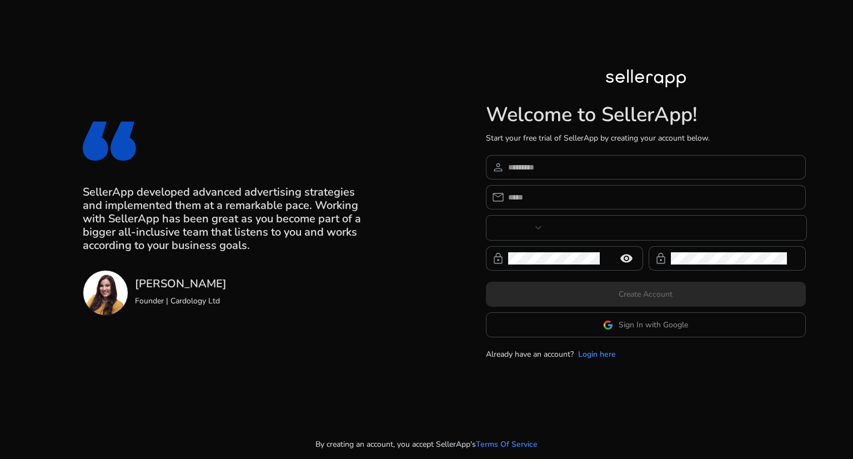
type input "***"
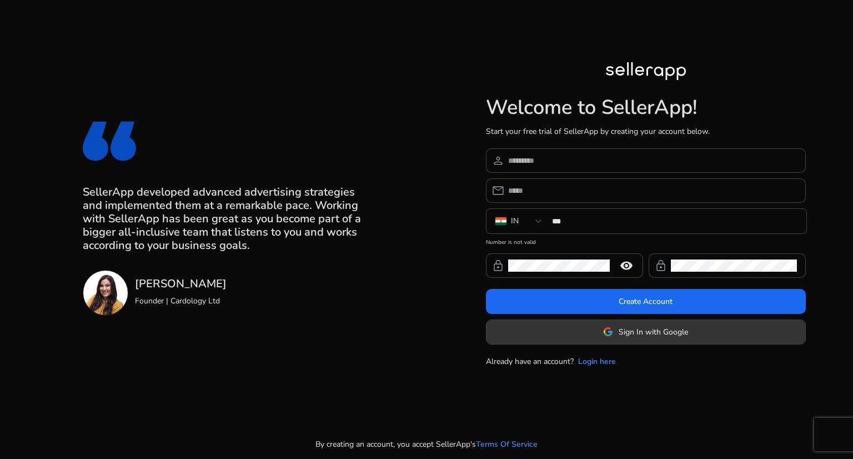
click at [639, 319] on button "Sign In with Google" at bounding box center [646, 331] width 320 height 25
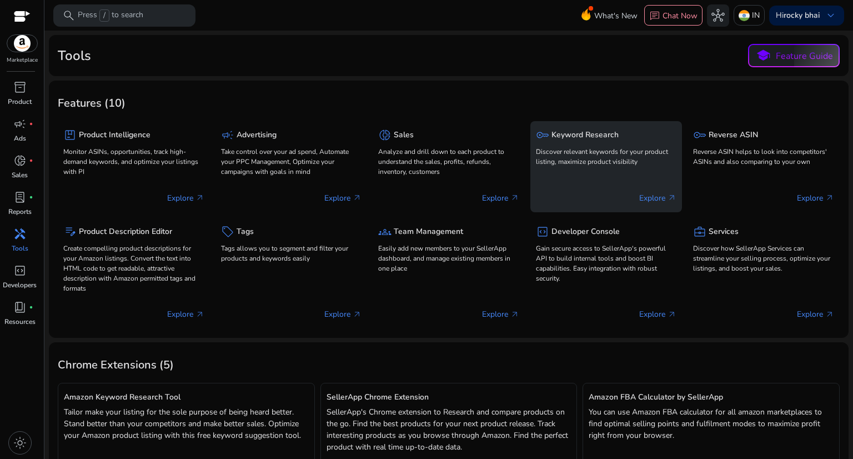
click at [601, 139] on h5 "Keyword Research" at bounding box center [584, 135] width 67 height 9
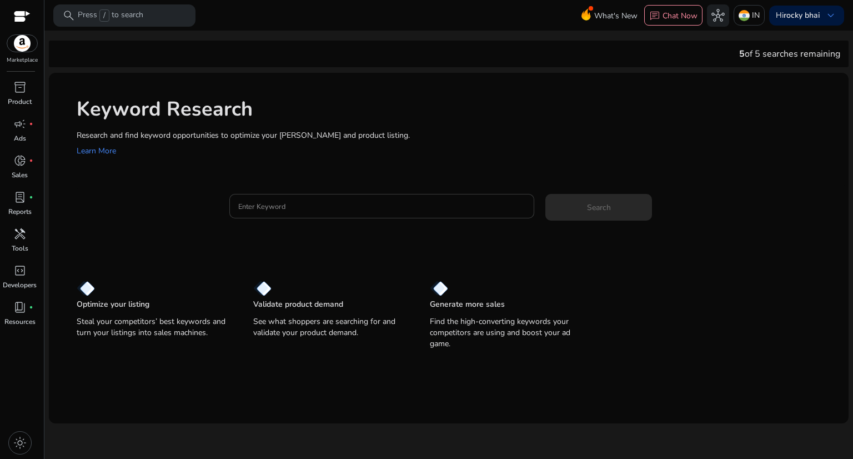
click at [261, 195] on div at bounding box center [382, 206] width 288 height 24
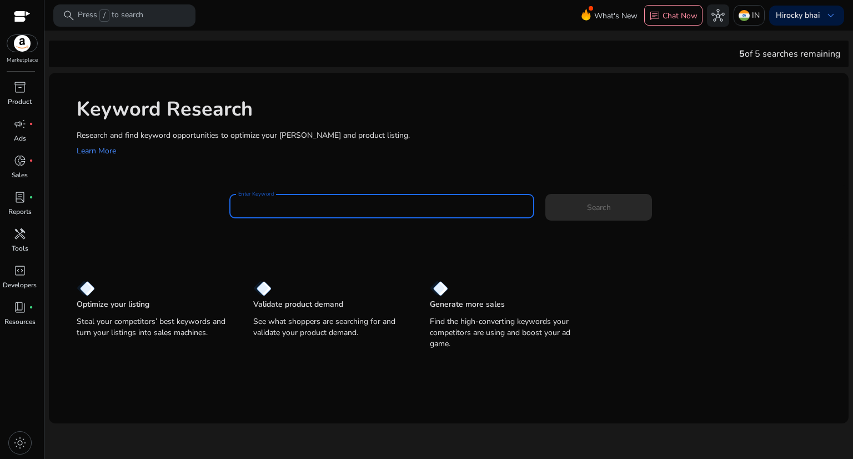
paste input "**********"
type input "**********"
click at [596, 202] on span "Search" at bounding box center [599, 208] width 24 height 12
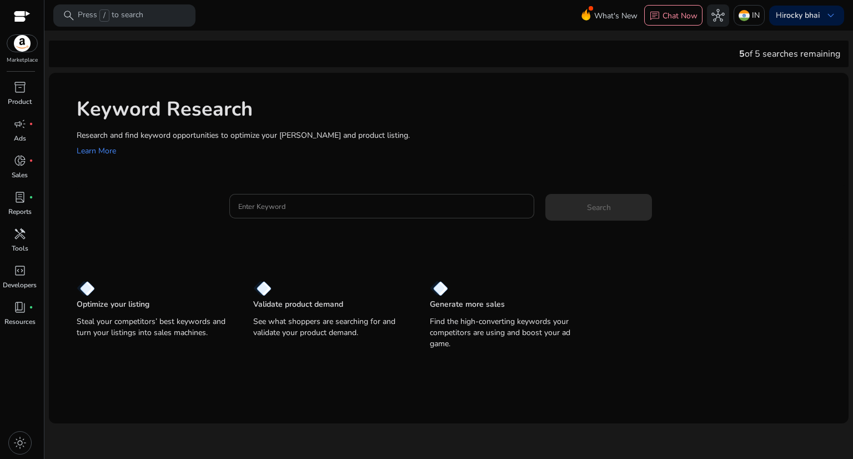
click at [273, 209] on input "Enter Keyword" at bounding box center [382, 206] width 288 height 12
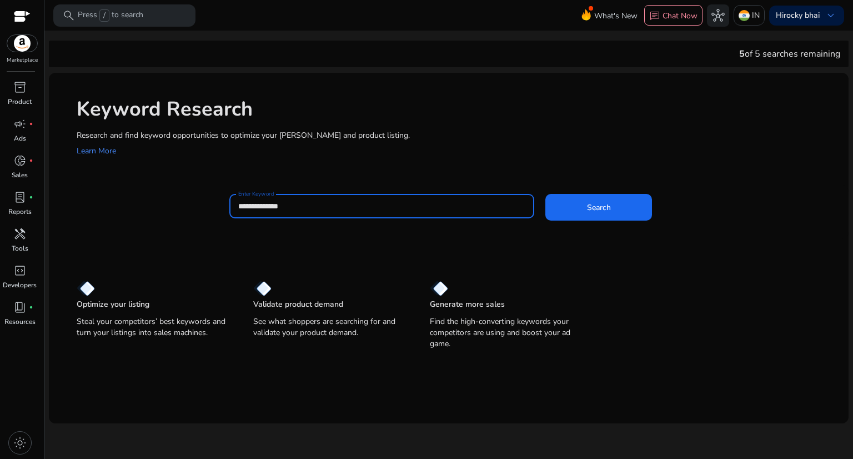
type input "**********"
click at [545, 194] on button "Search" at bounding box center [598, 207] width 107 height 27
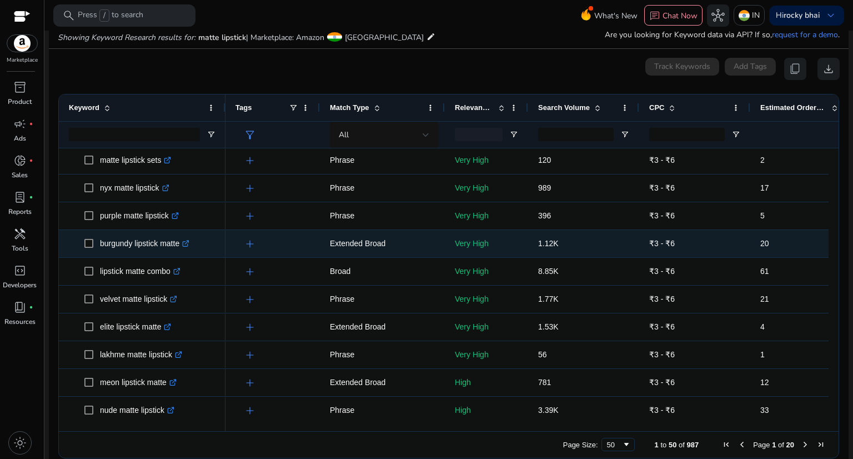
scroll to position [1115, 0]
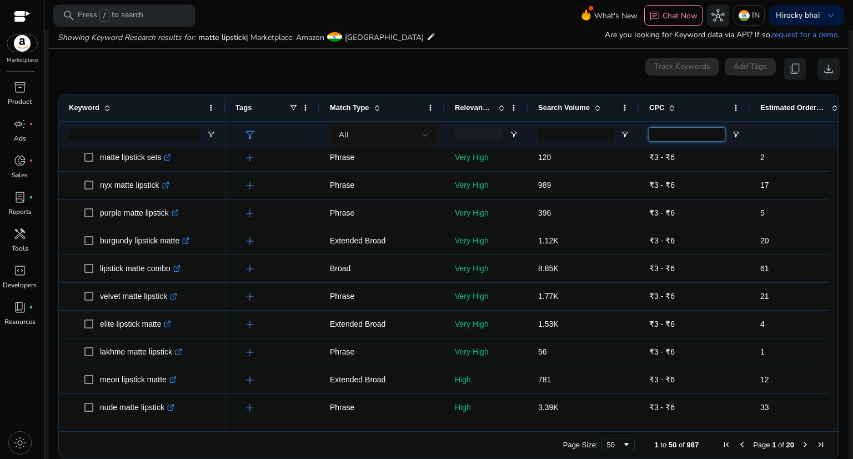
click at [661, 132] on input "CPC Filter Input" at bounding box center [687, 134] width 76 height 13
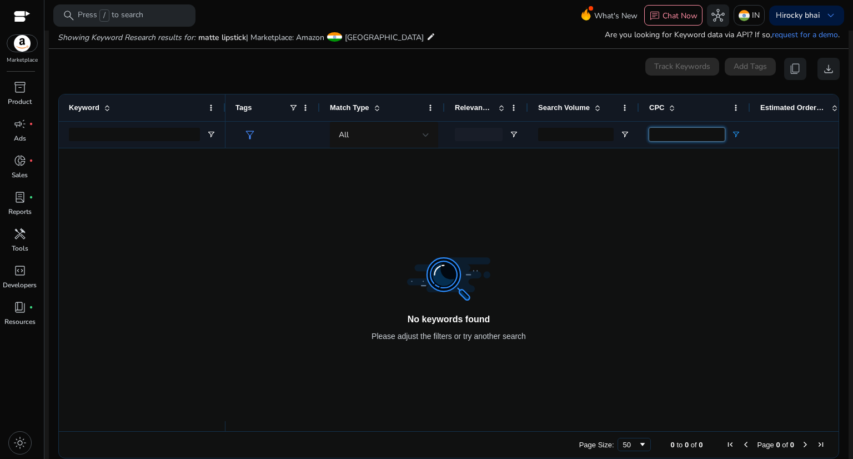
type input "*"
click at [686, 101] on div "CPC" at bounding box center [688, 107] width 79 height 21
click at [683, 128] on input "*" at bounding box center [687, 134] width 76 height 13
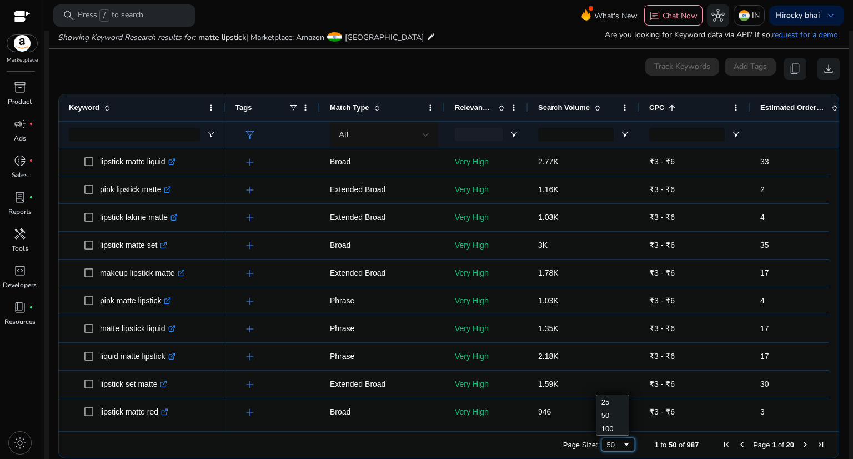
click at [622, 448] on span "Page Size" at bounding box center [626, 444] width 9 height 9
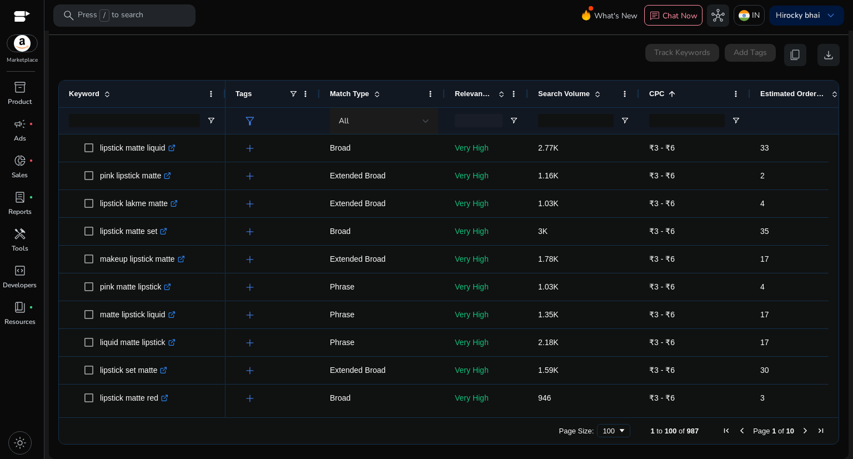
click at [367, 126] on div "All" at bounding box center [381, 121] width 84 height 12
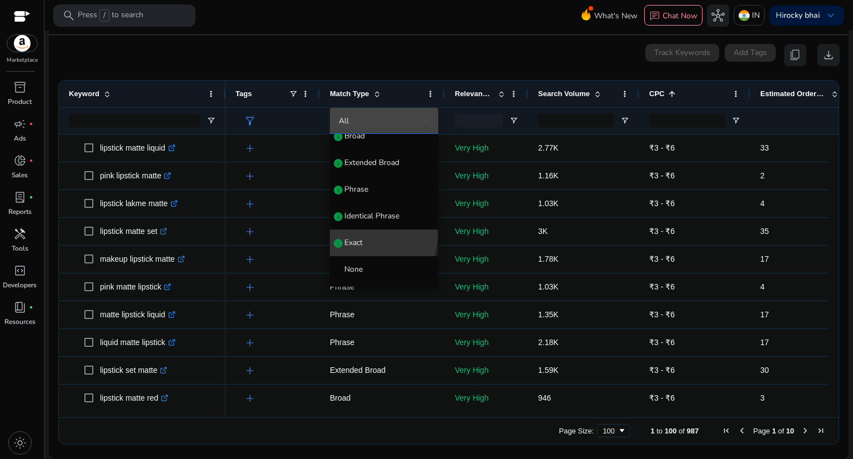
click at [373, 236] on mat-option "Exact info" at bounding box center [384, 242] width 108 height 27
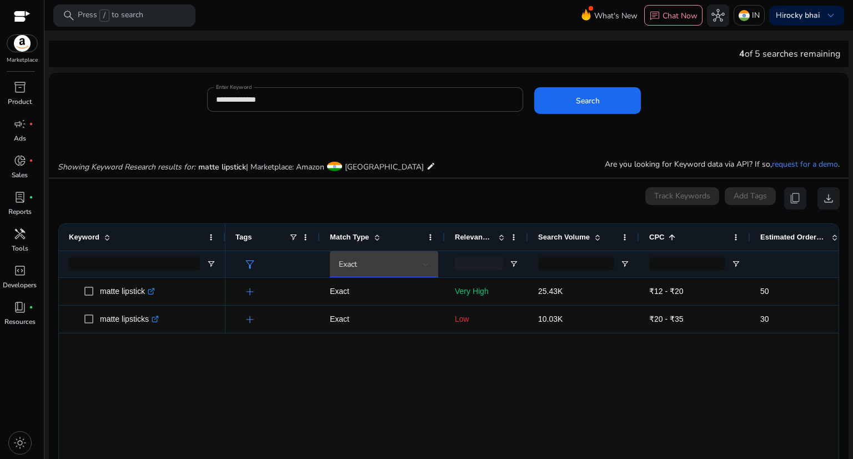
click at [387, 269] on div "Exact" at bounding box center [381, 264] width 84 height 12
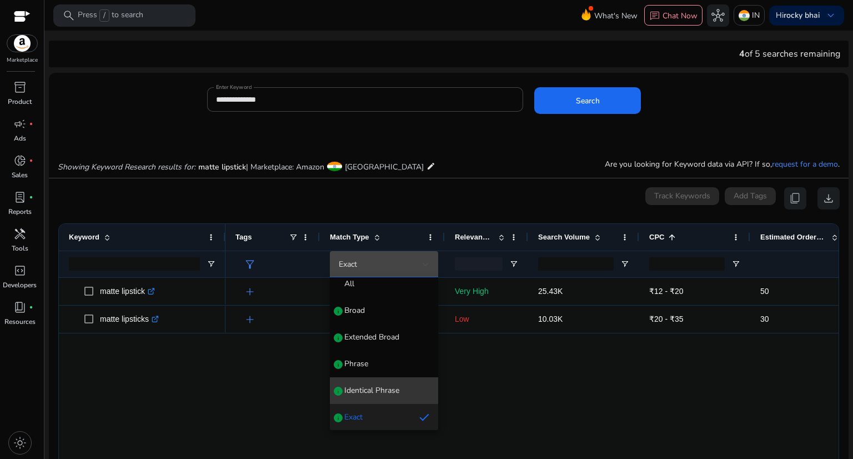
click at [395, 380] on mat-option "Identical Phrase info" at bounding box center [384, 390] width 108 height 27
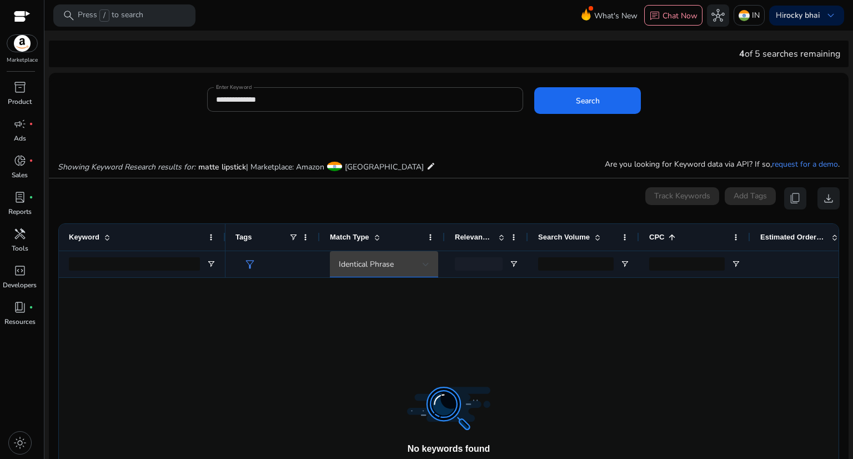
click at [401, 258] on div "Identical Phrase" at bounding box center [381, 264] width 84 height 12
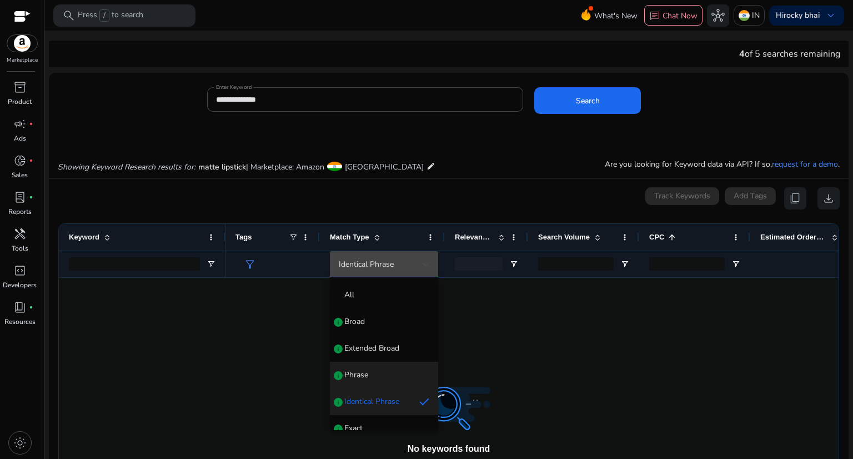
click at [390, 373] on span "Phrase info" at bounding box center [384, 374] width 91 height 11
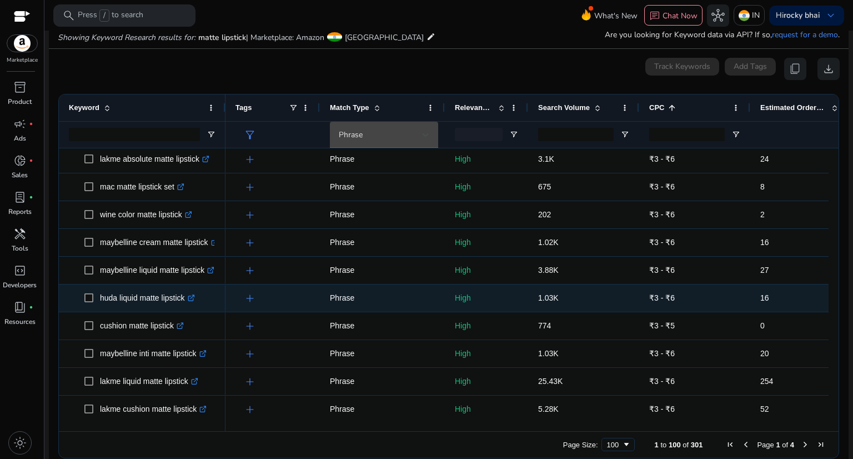
scroll to position [1684, 0]
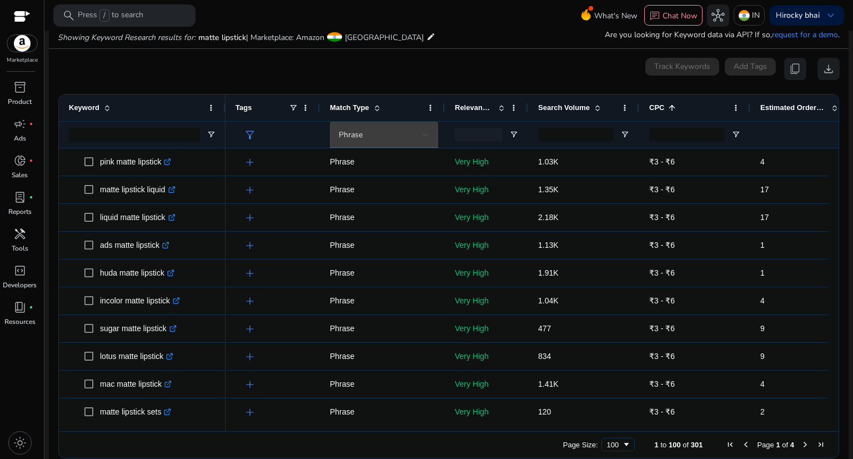
click at [382, 140] on div "Phrase" at bounding box center [384, 135] width 91 height 27
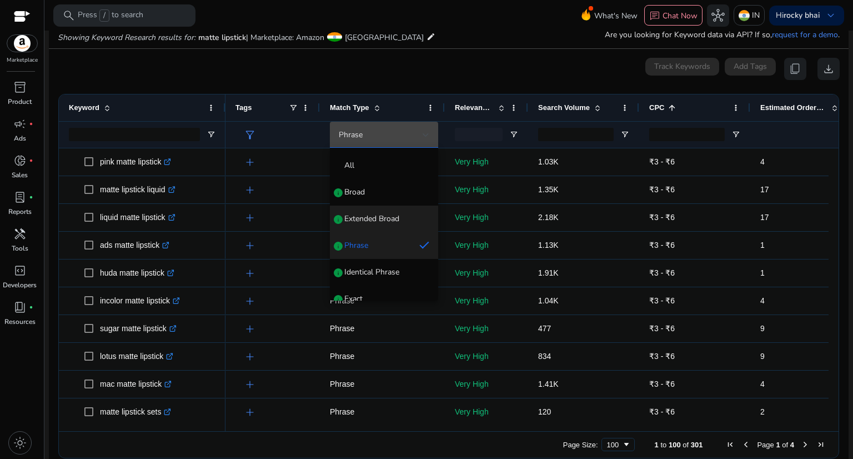
click at [379, 209] on mat-option "Extended Broad info" at bounding box center [384, 218] width 108 height 27
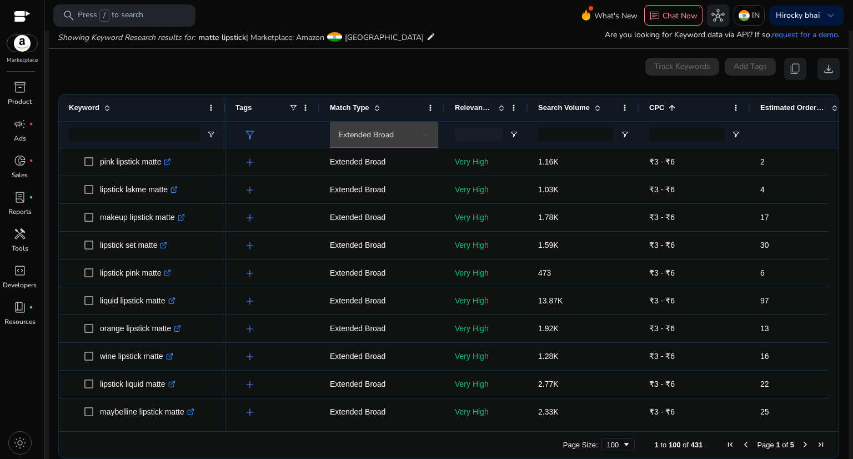
click at [369, 133] on span "Extended Broad" at bounding box center [366, 134] width 55 height 11
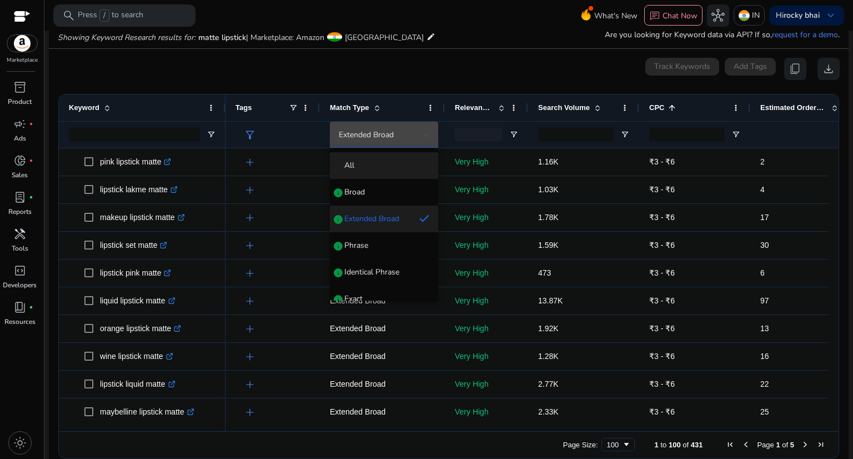
click at [364, 165] on span "All" at bounding box center [384, 165] width 91 height 11
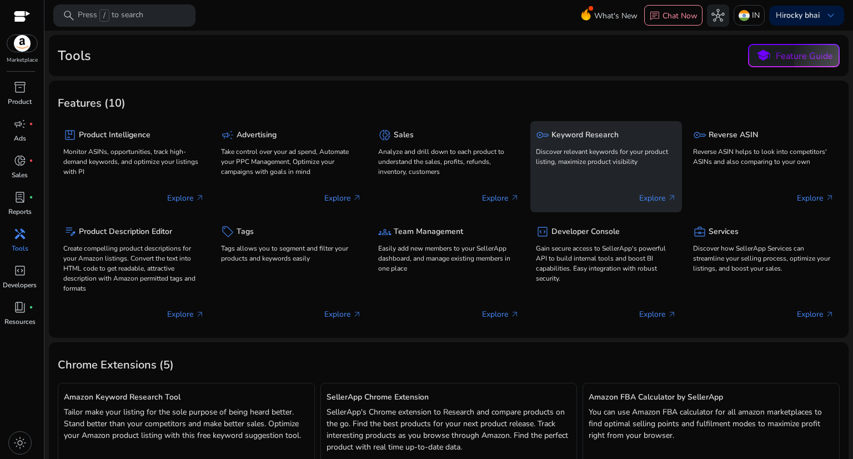
click at [639, 193] on p "Explore arrow_outward" at bounding box center [657, 198] width 37 height 12
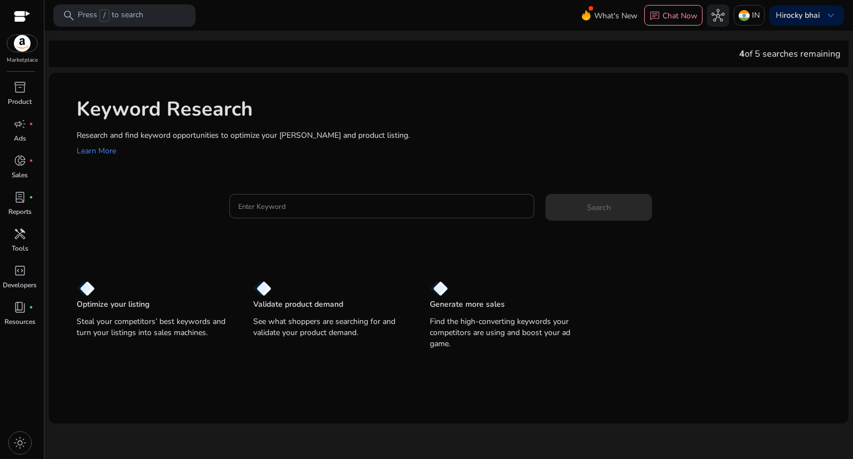
click at [375, 210] on input "Enter Keyword" at bounding box center [382, 206] width 288 height 12
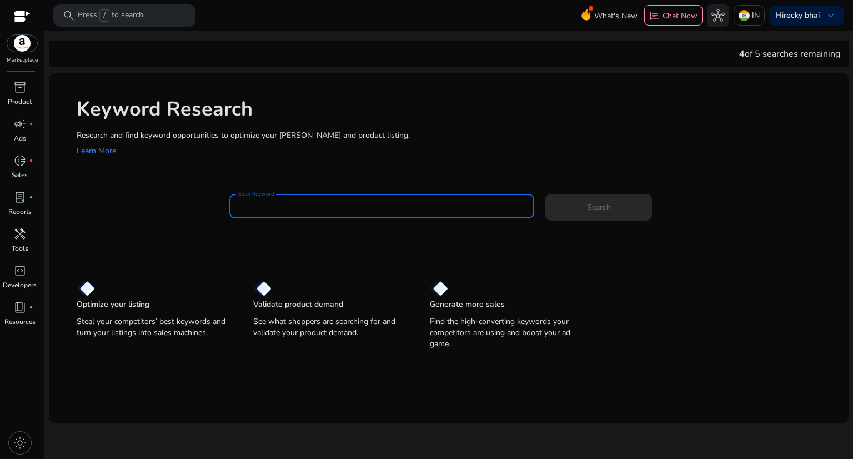
paste input "**********"
type input "**********"
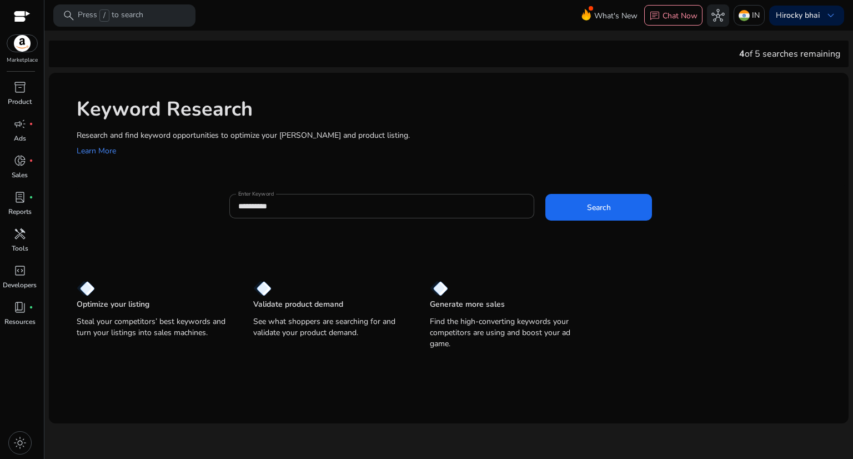
click at [586, 223] on div "**********" at bounding box center [534, 212] width 610 height 36
click at [610, 197] on span at bounding box center [598, 207] width 107 height 27
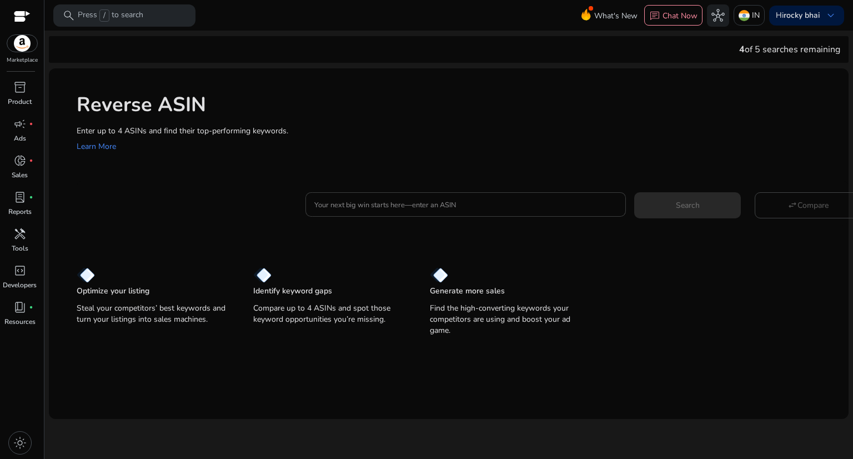
click at [367, 209] on input "Your next big win starts here—enter an ASIN" at bounding box center [465, 204] width 303 height 12
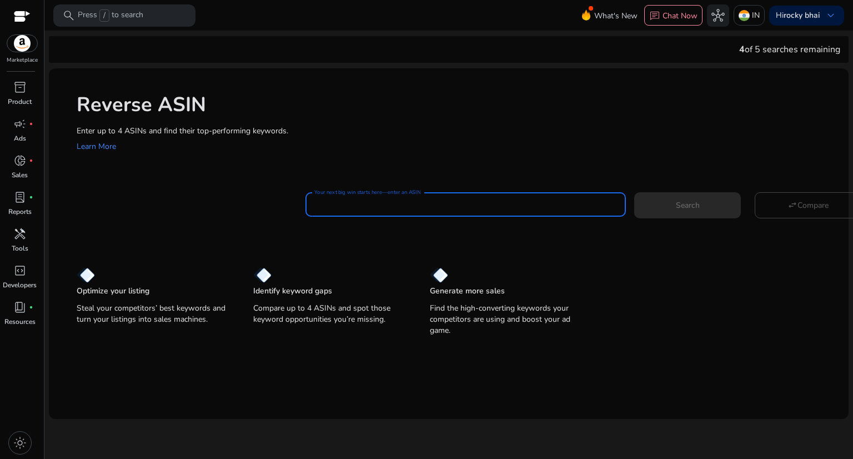
paste input "**********"
type input "**********"
click at [415, 244] on div "**********" at bounding box center [449, 203] width 800 height 271
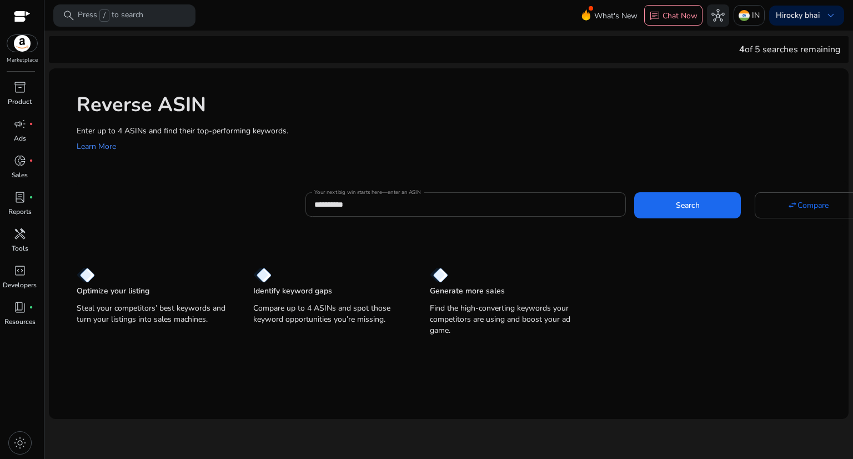
click at [427, 212] on div "**********" at bounding box center [465, 204] width 303 height 24
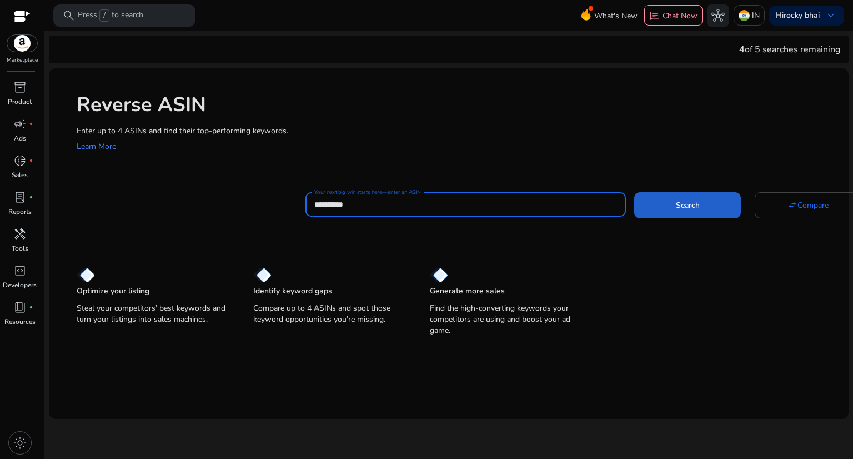
click at [650, 199] on span at bounding box center [687, 205] width 107 height 27
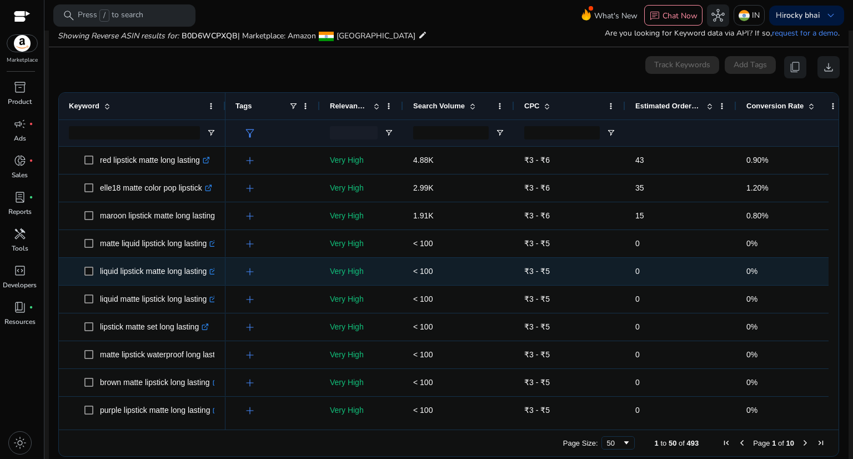
scroll to position [119, 0]
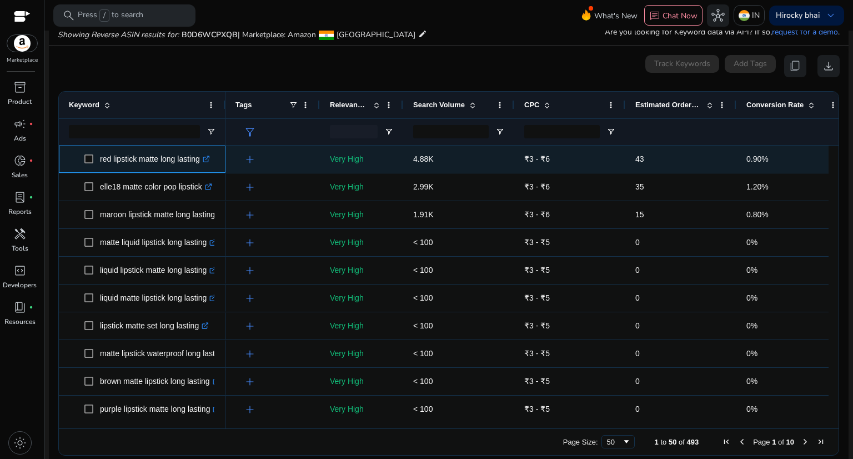
click at [210, 163] on icon ".st0{fill:#2c8af8}" at bounding box center [206, 158] width 7 height 7
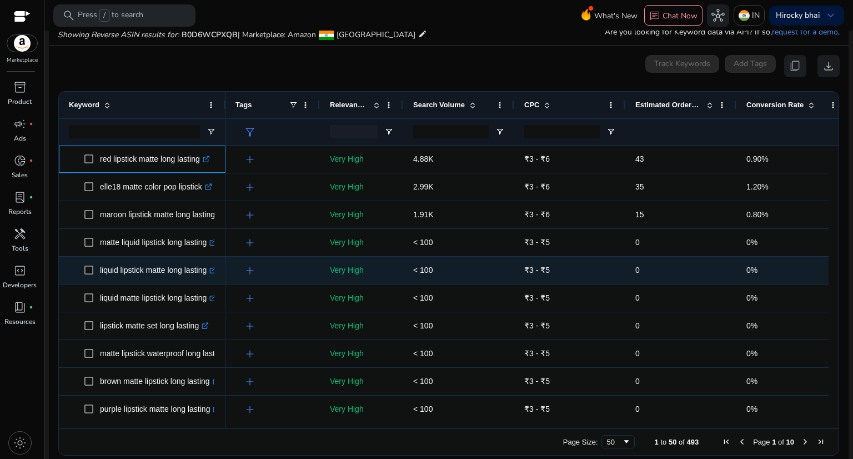
scroll to position [0, 0]
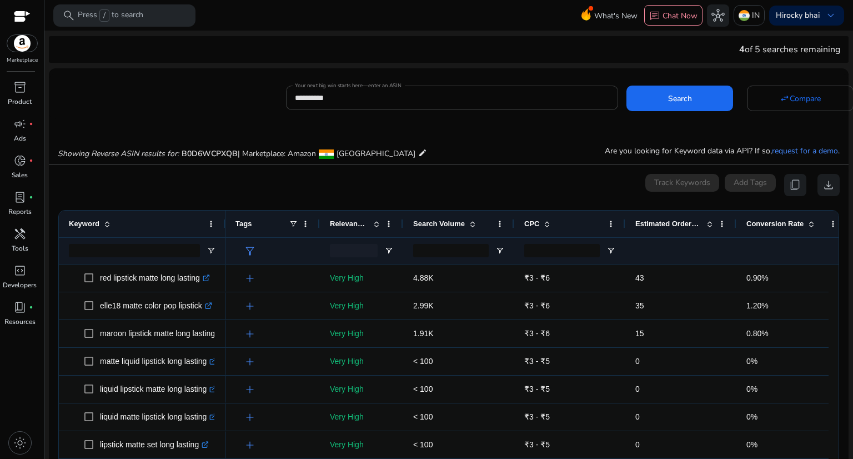
click at [340, 102] on input "**********" at bounding box center [452, 98] width 314 height 12
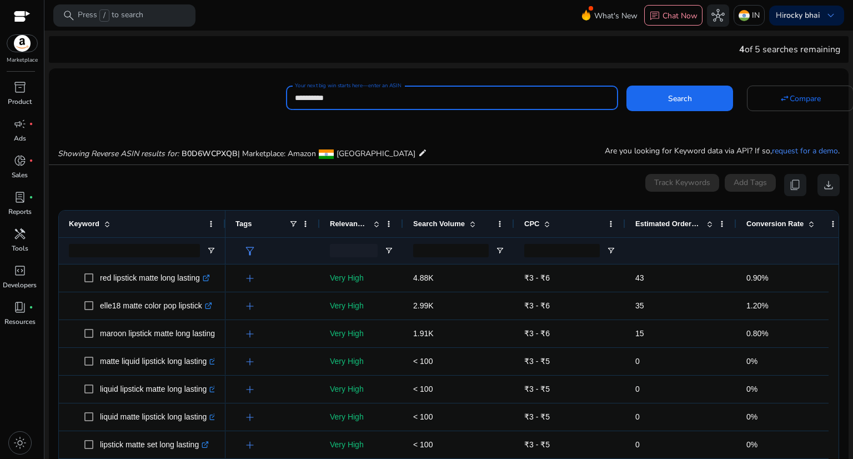
click at [340, 102] on input "**********" at bounding box center [452, 98] width 314 height 12
paste input
type input "**********"
click at [636, 105] on span at bounding box center [679, 98] width 107 height 27
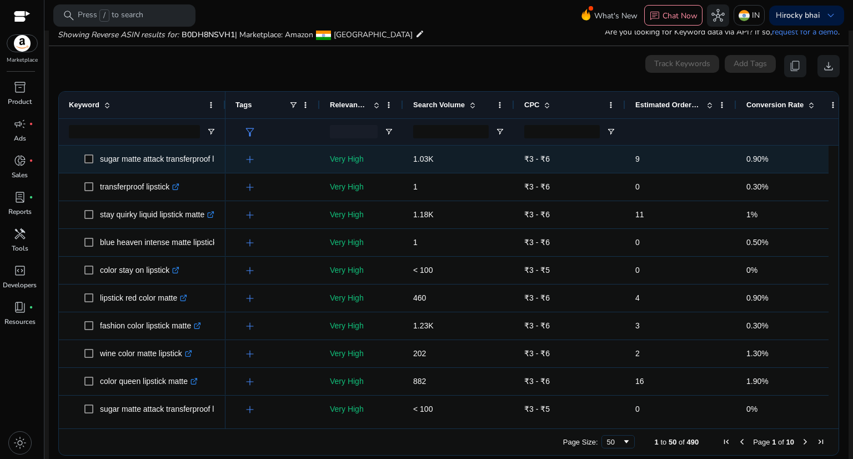
click at [245, 163] on span "add" at bounding box center [249, 159] width 13 height 13
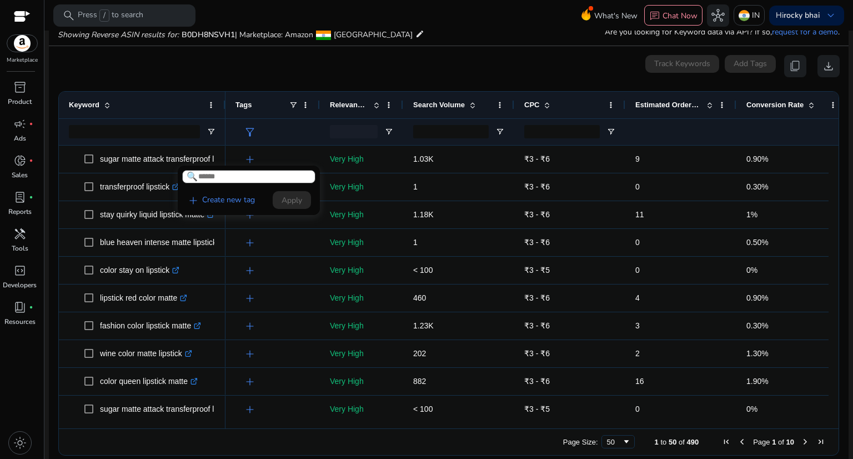
click at [295, 254] on div at bounding box center [426, 229] width 853 height 459
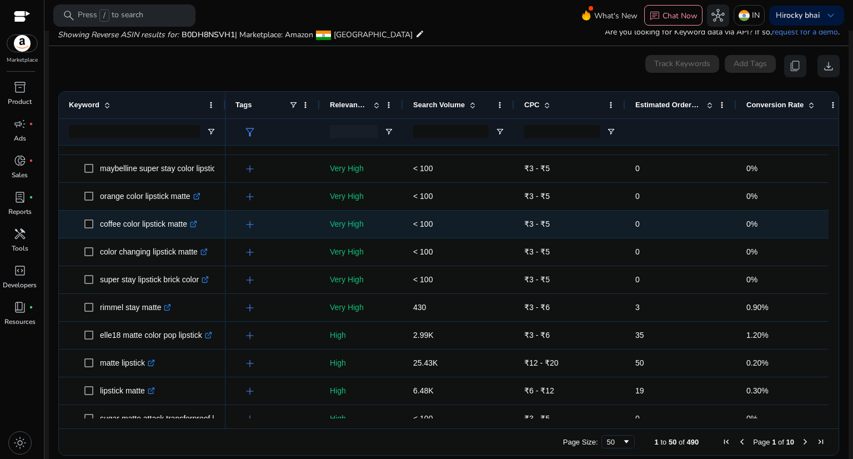
scroll to position [648, 0]
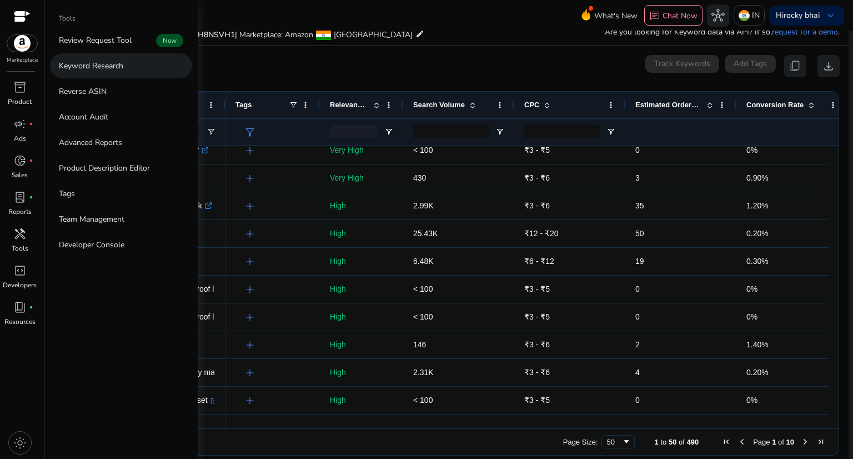
click at [122, 71] on p "Keyword Research" at bounding box center [91, 66] width 64 height 12
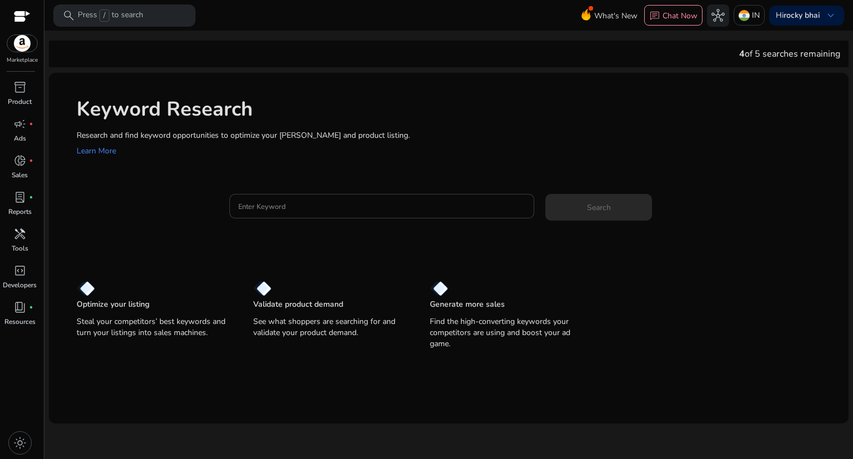
click at [322, 210] on input "Enter Keyword" at bounding box center [382, 206] width 288 height 12
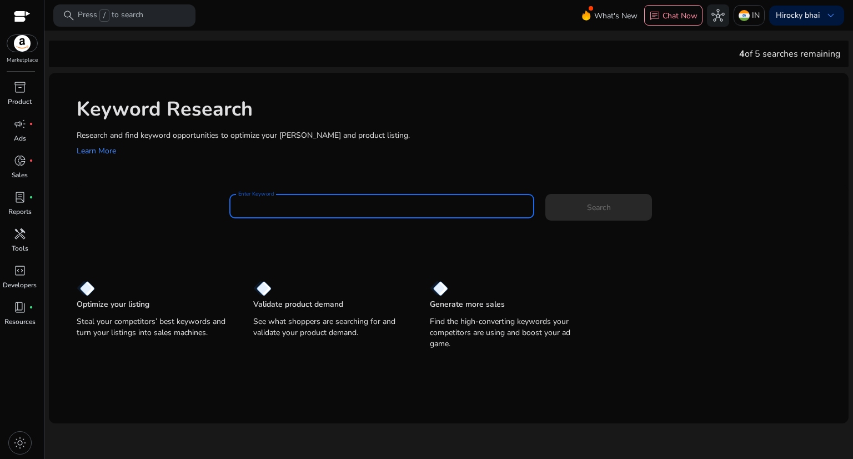
paste input "**********"
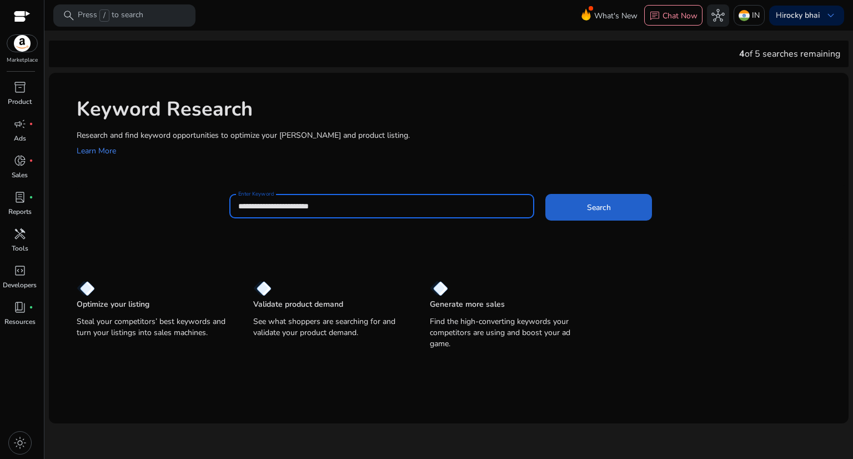
type input "**********"
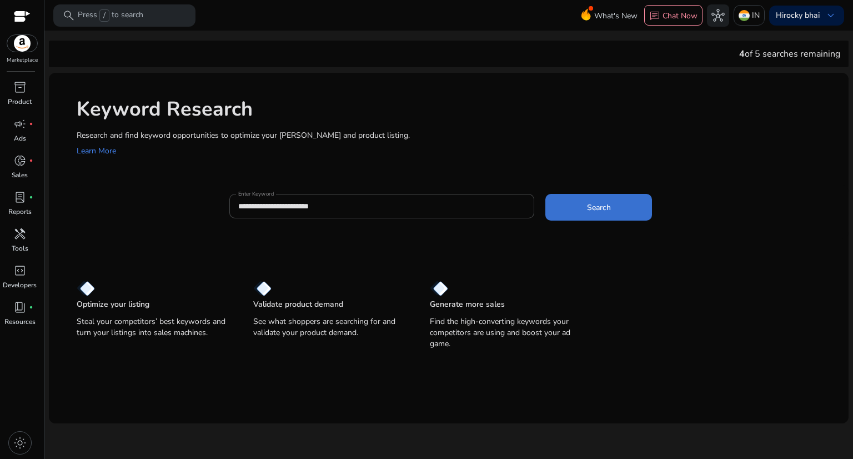
click at [619, 207] on span at bounding box center [598, 207] width 107 height 27
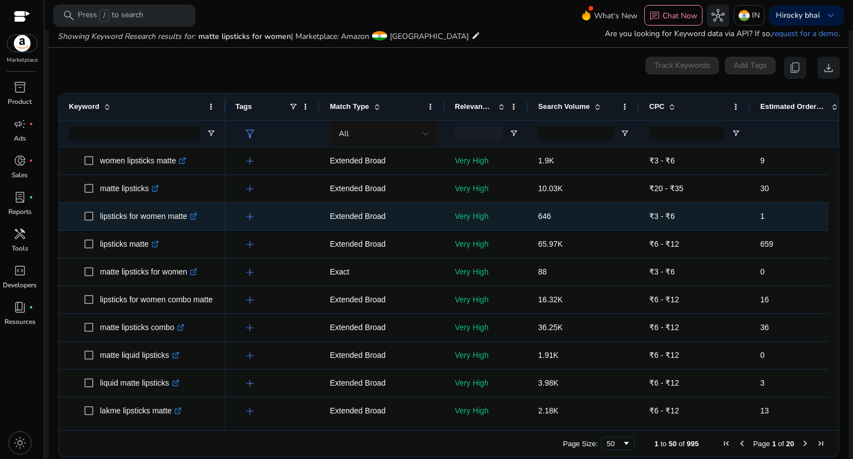
scroll to position [132, 0]
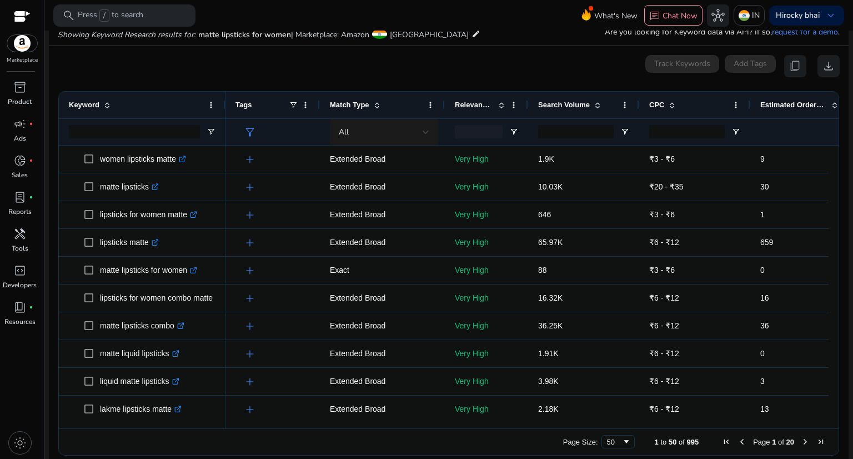
click at [403, 133] on div "All" at bounding box center [381, 132] width 84 height 12
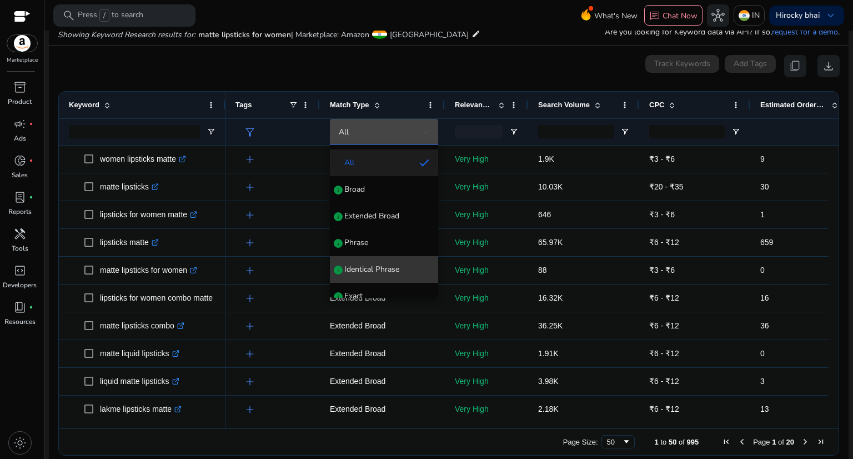
click at [388, 267] on span "Identical Phrase" at bounding box center [371, 269] width 55 height 11
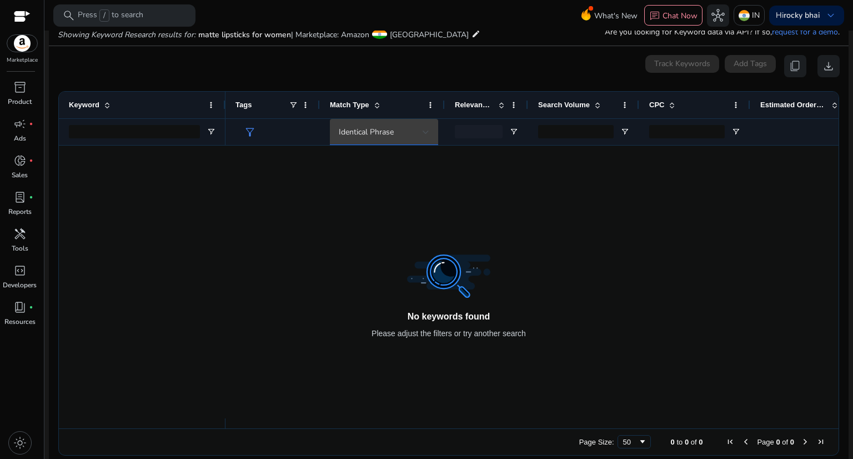
click at [415, 133] on div "Identical Phrase" at bounding box center [381, 132] width 84 height 12
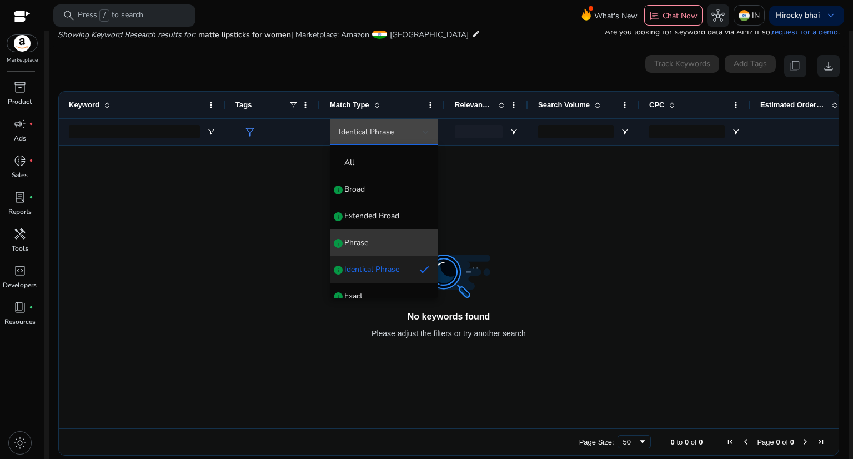
click at [385, 239] on span "Phrase info" at bounding box center [384, 242] width 91 height 11
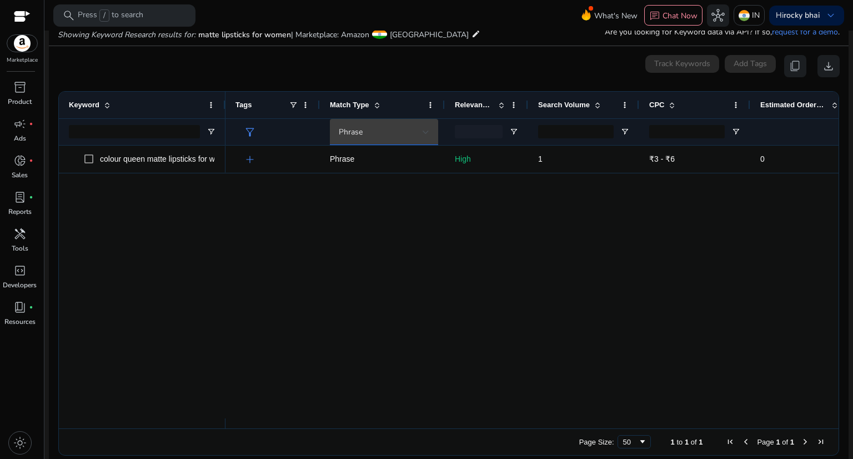
click at [414, 129] on div "Phrase" at bounding box center [381, 132] width 84 height 12
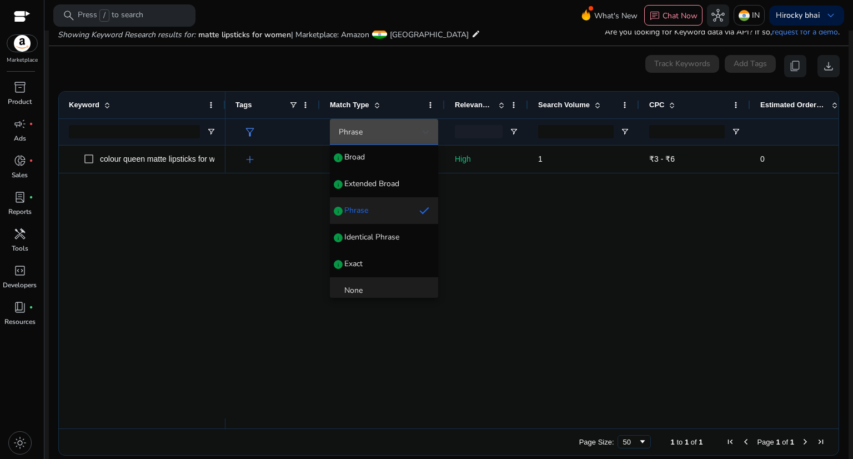
scroll to position [42, 0]
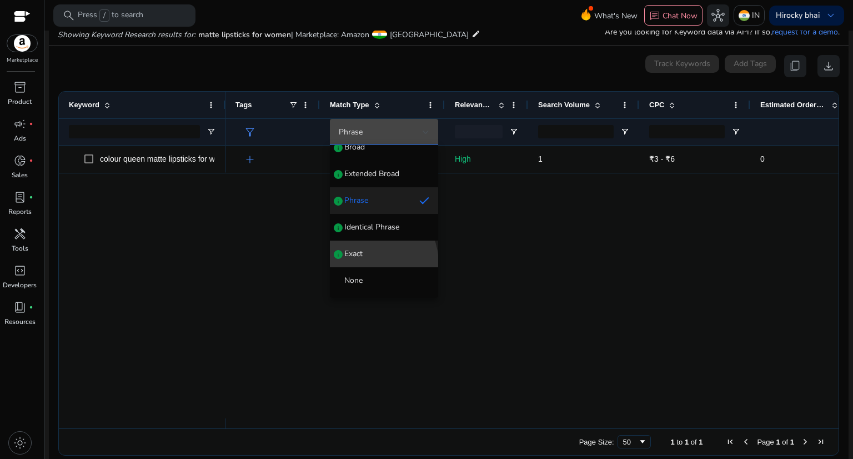
click at [371, 263] on mat-option "Exact info" at bounding box center [384, 253] width 108 height 27
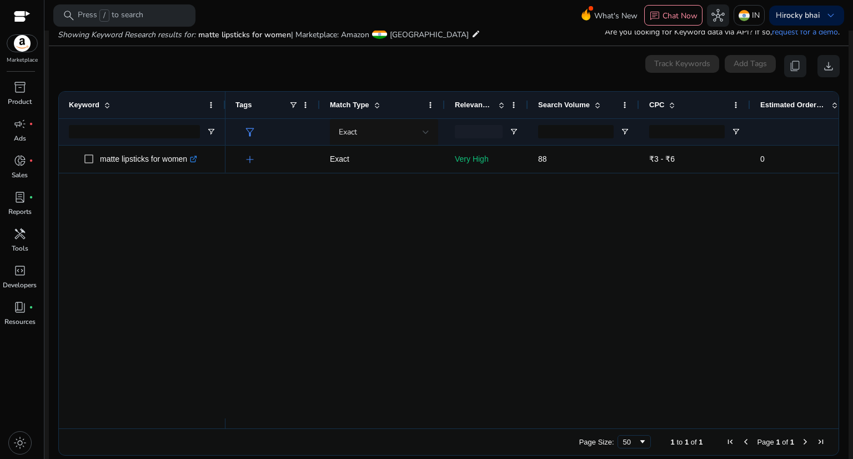
click at [387, 232] on div "add Exact Very High 88 ₹3 - ₹6 0 0.40%" at bounding box center [531, 281] width 613 height 273
click at [420, 132] on div "Exact" at bounding box center [381, 132] width 84 height 12
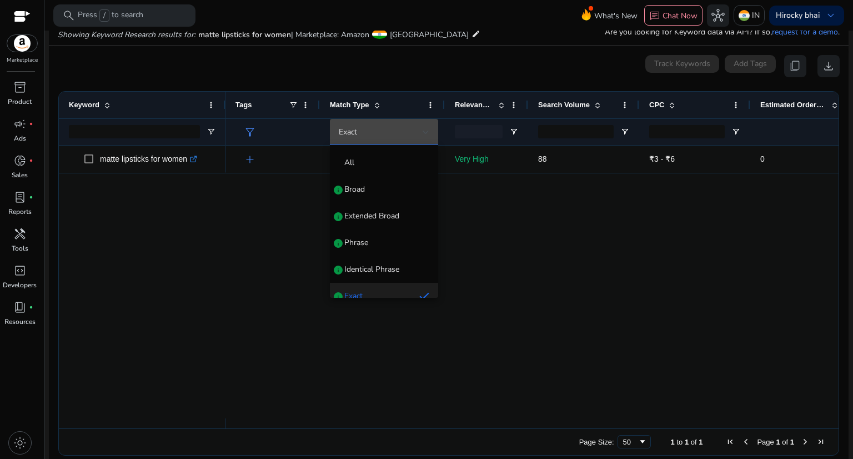
scroll to position [11, 0]
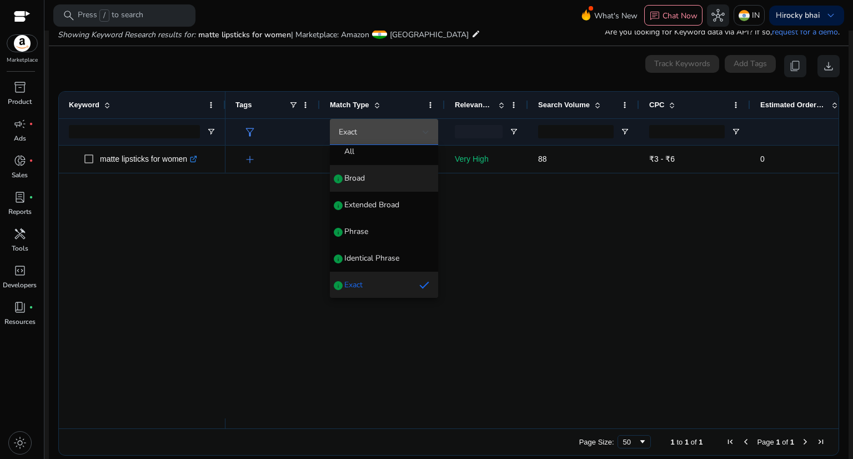
click at [357, 173] on span "Broad" at bounding box center [354, 178] width 21 height 11
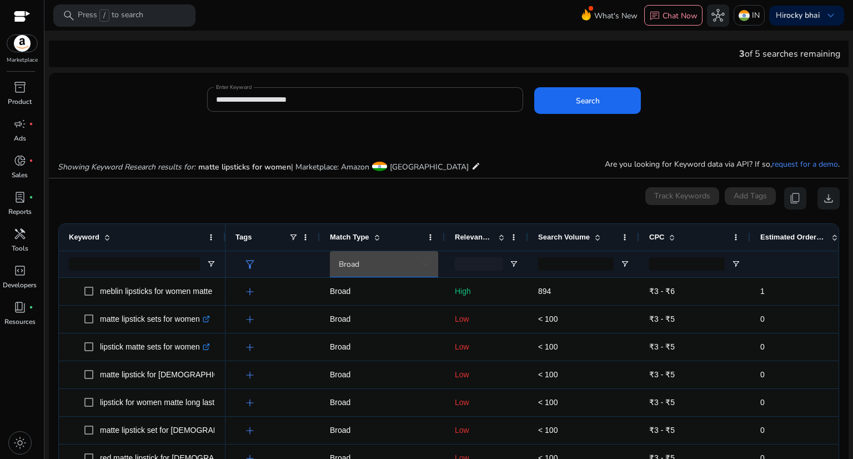
scroll to position [129, 0]
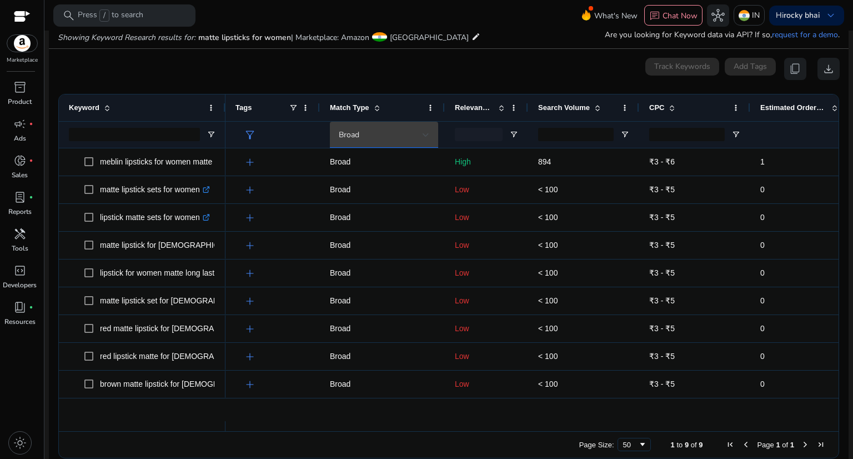
click at [418, 129] on div "Broad" at bounding box center [381, 135] width 84 height 12
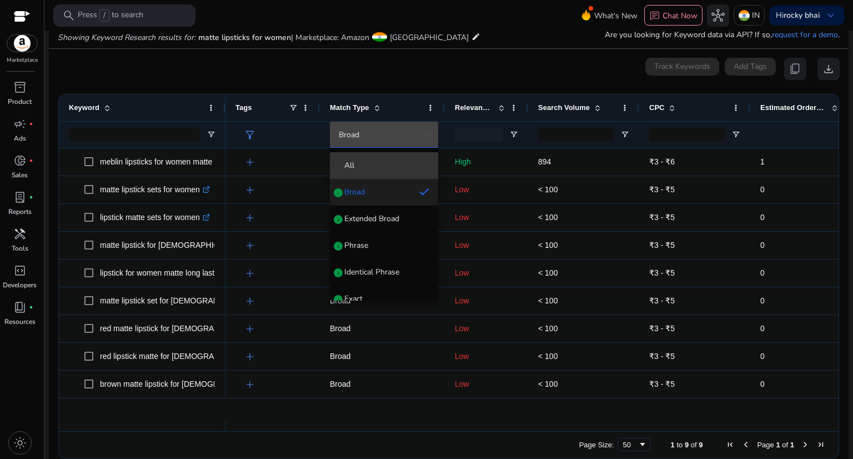
click at [399, 168] on span "All" at bounding box center [384, 165] width 91 height 11
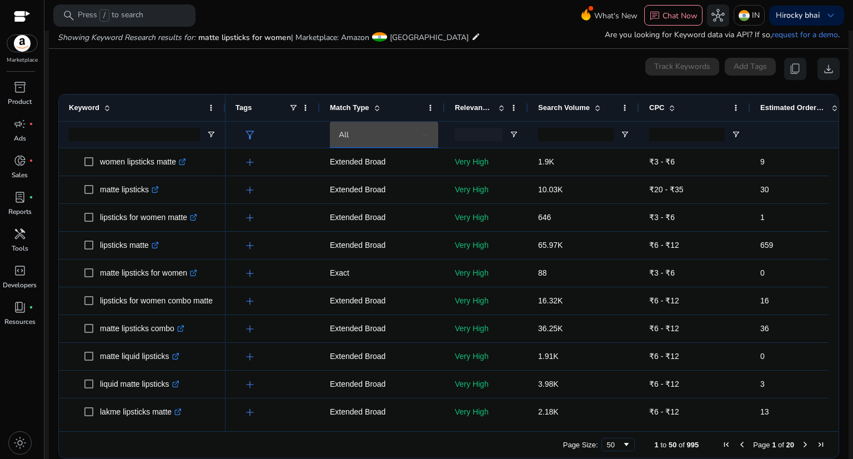
scroll to position [143, 0]
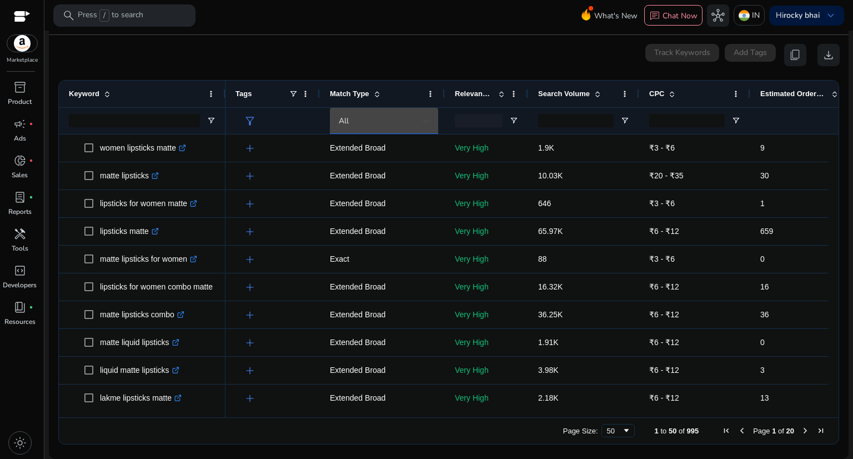
click at [771, 116] on div at bounding box center [805, 121] width 91 height 26
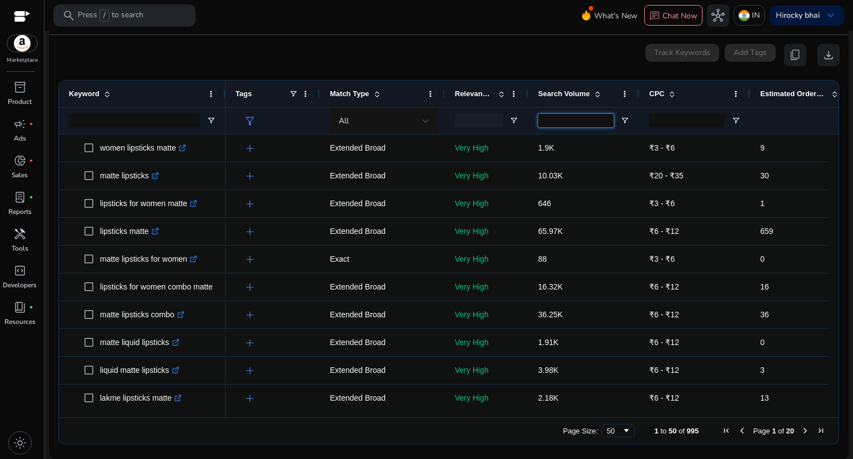
click at [544, 117] on input "Search Volume Filter Input" at bounding box center [576, 120] width 76 height 13
click at [625, 118] on span "Open Filter Menu" at bounding box center [624, 120] width 9 height 9
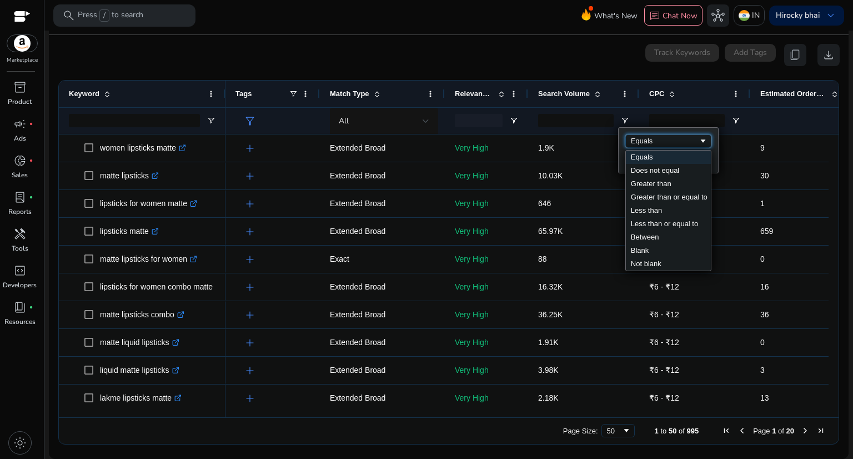
click at [659, 142] on div "Equals" at bounding box center [665, 141] width 68 height 8
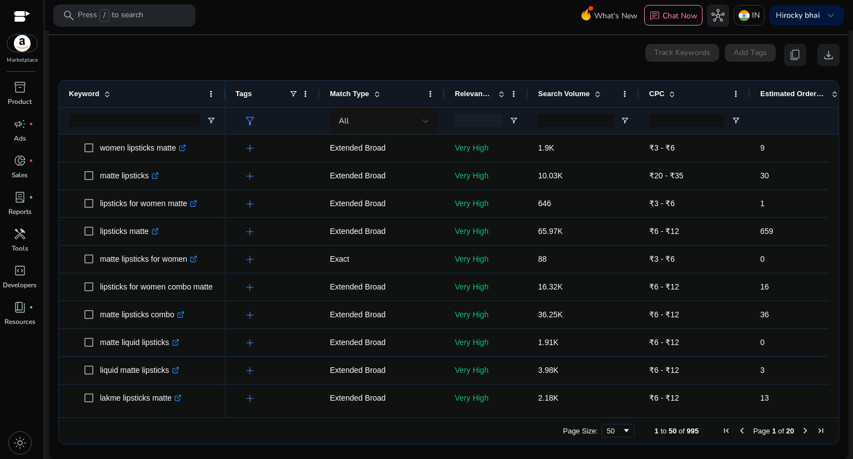
click at [605, 129] on div at bounding box center [576, 121] width 76 height 26
click at [598, 119] on input "Search Volume Filter Input" at bounding box center [576, 120] width 76 height 13
click at [620, 121] on span "Open Filter Menu" at bounding box center [624, 120] width 9 height 9
click at [641, 140] on div "Equals" at bounding box center [665, 141] width 68 height 8
click at [593, 123] on input "Search Volume Filter Input" at bounding box center [576, 120] width 76 height 13
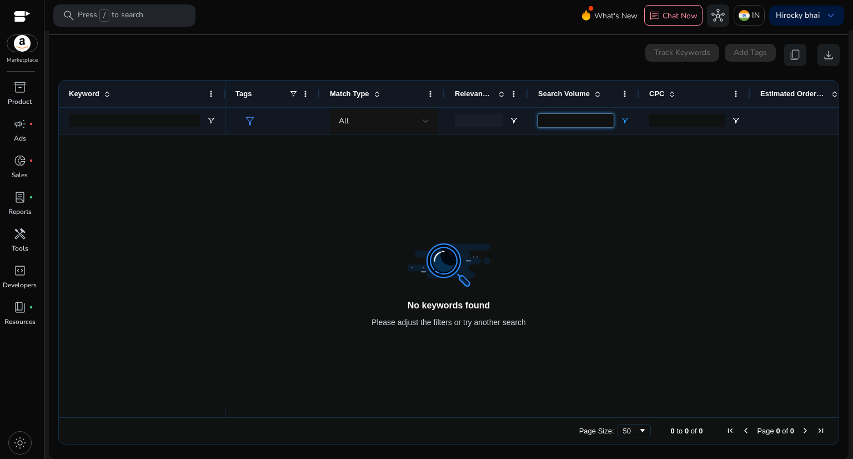
type input "****"
click at [621, 118] on span "Open Filter Menu" at bounding box center [624, 120] width 9 height 9
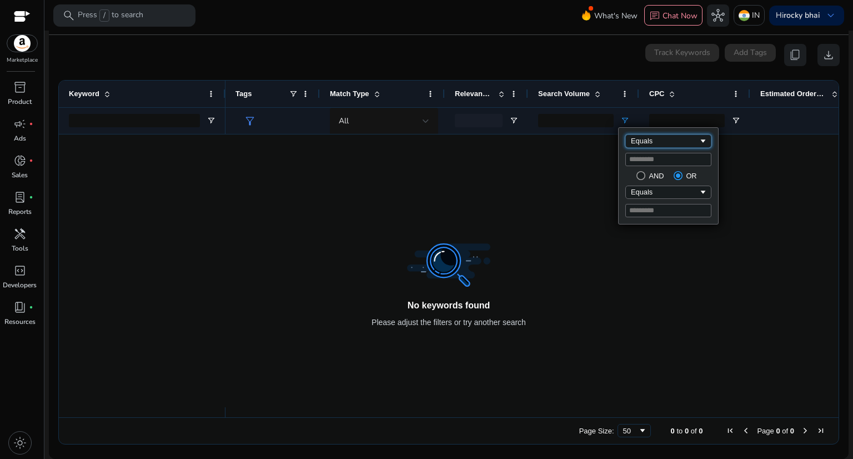
click at [682, 139] on div "Equals" at bounding box center [665, 141] width 68 height 8
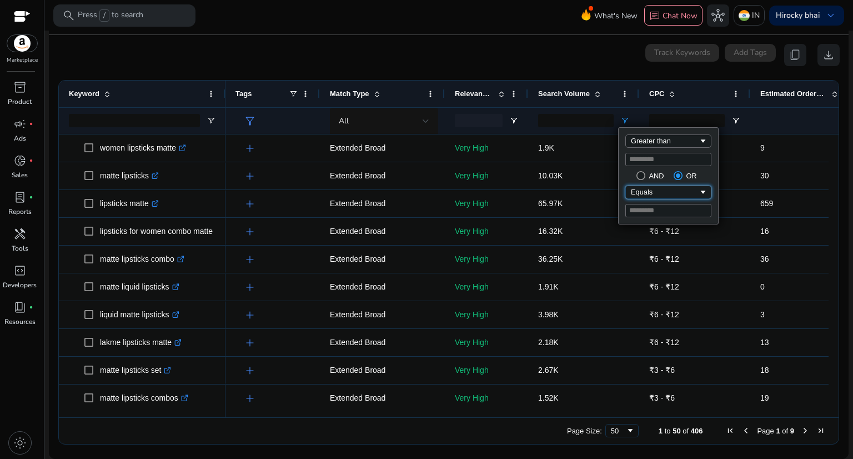
click at [664, 189] on div "Equals" at bounding box center [665, 192] width 68 height 8
click at [660, 194] on div "Equals" at bounding box center [665, 192] width 68 height 8
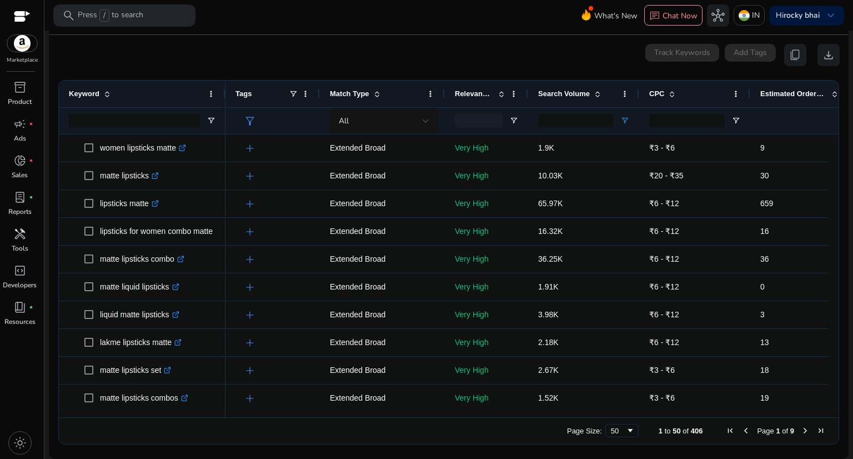
click at [626, 102] on div "Search Volume" at bounding box center [583, 94] width 91 height 27
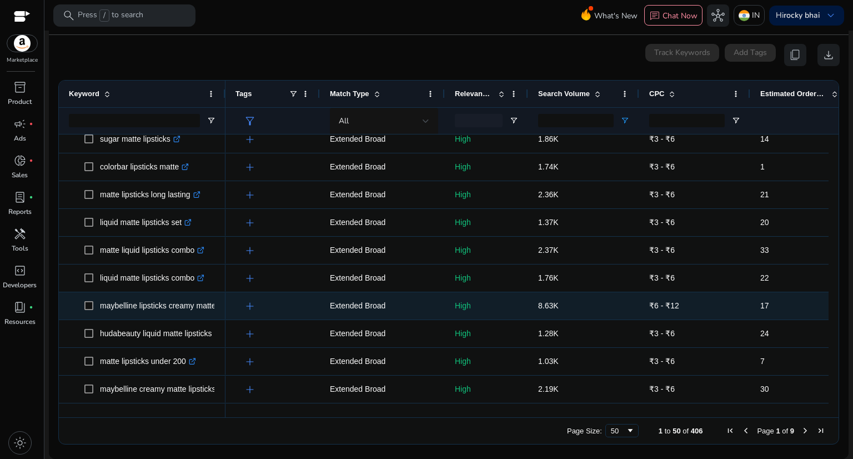
scroll to position [1115, 0]
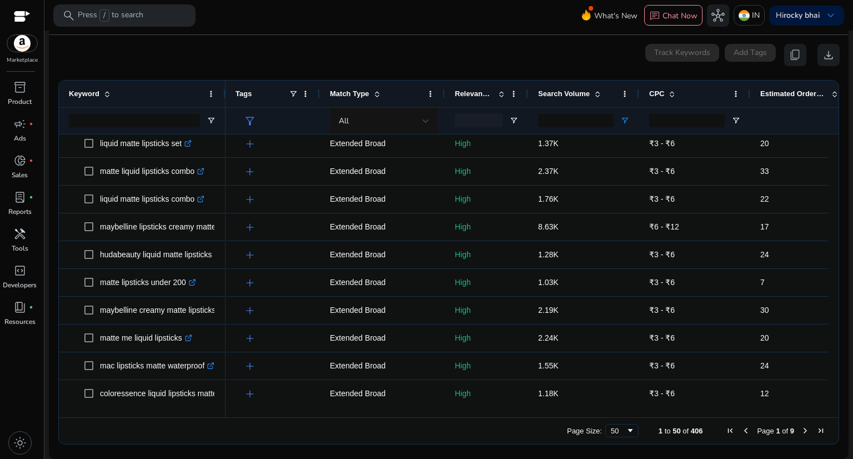
click at [628, 438] on div "Page Size: 50 1 to 50 of 406 Page 1 of 9" at bounding box center [449, 430] width 780 height 27
click at [619, 432] on div "50" at bounding box center [618, 430] width 15 height 8
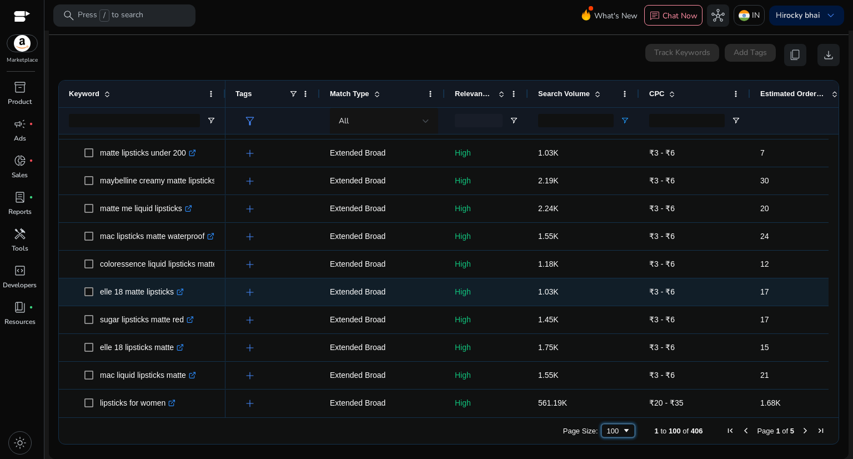
scroll to position [1374, 0]
